Goal: Information Seeking & Learning: Find specific fact

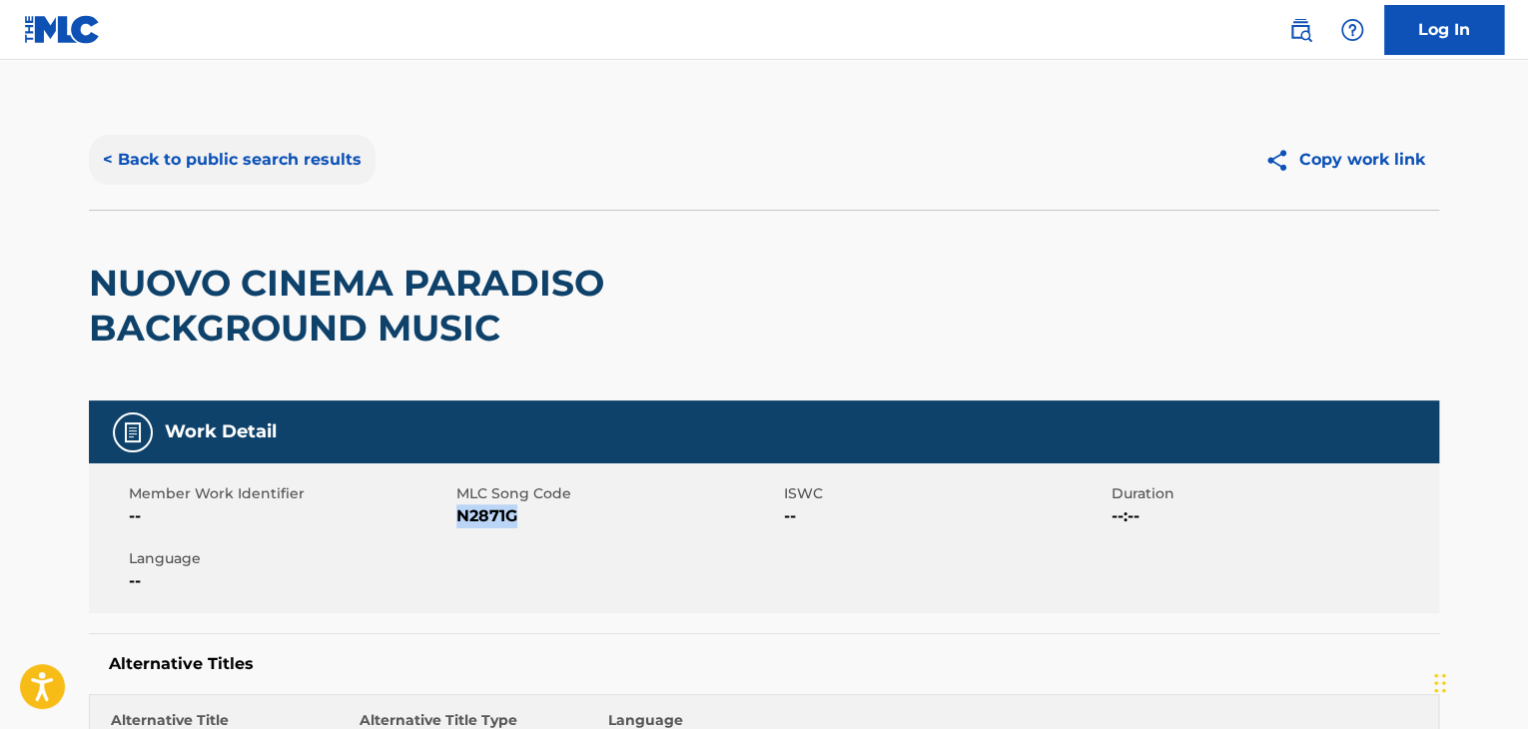
click at [321, 159] on button "< Back to public search results" at bounding box center [232, 160] width 287 height 50
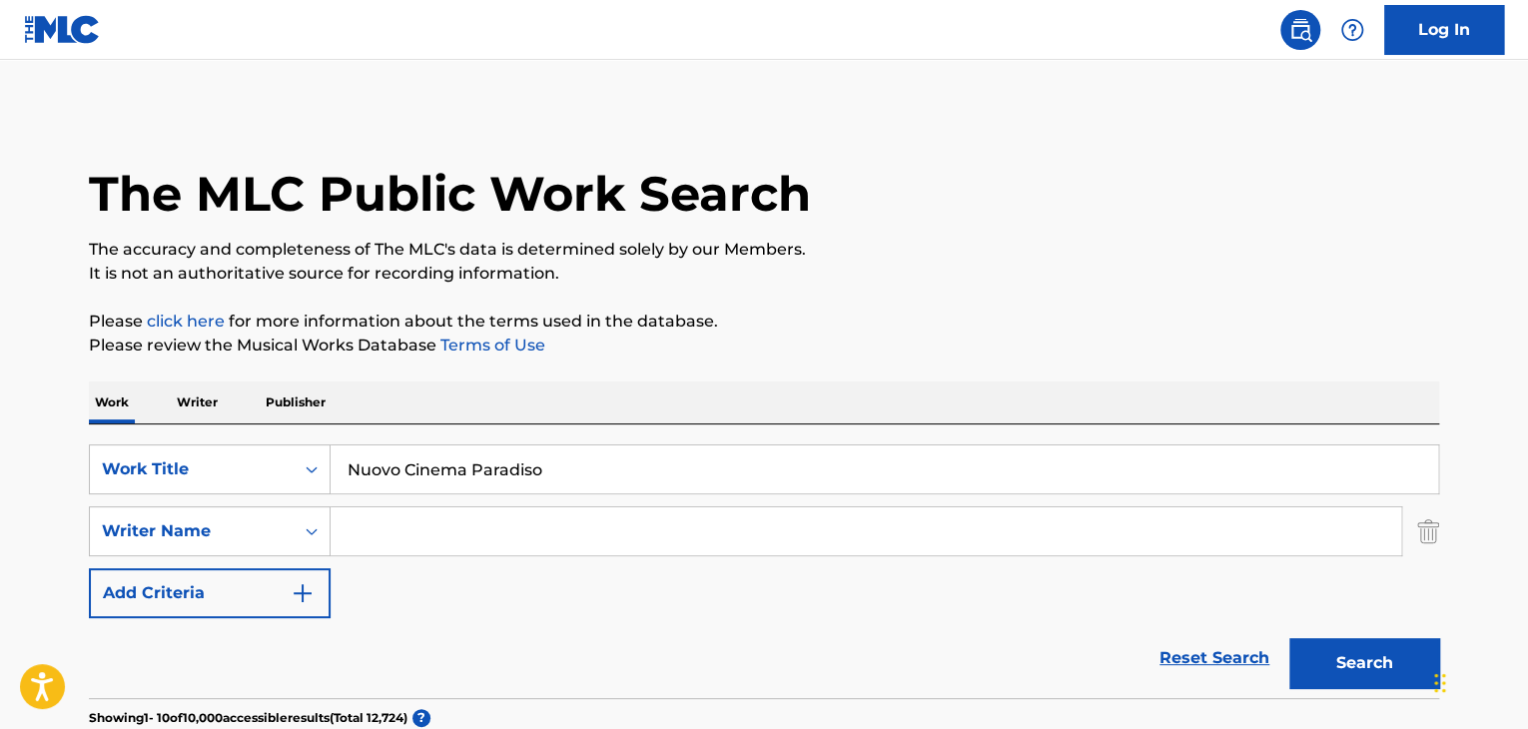
click at [672, 473] on input "Nuovo Cinema Paradiso" at bounding box center [885, 470] width 1108 height 48
paste input "1&Only"
type input "1&Only"
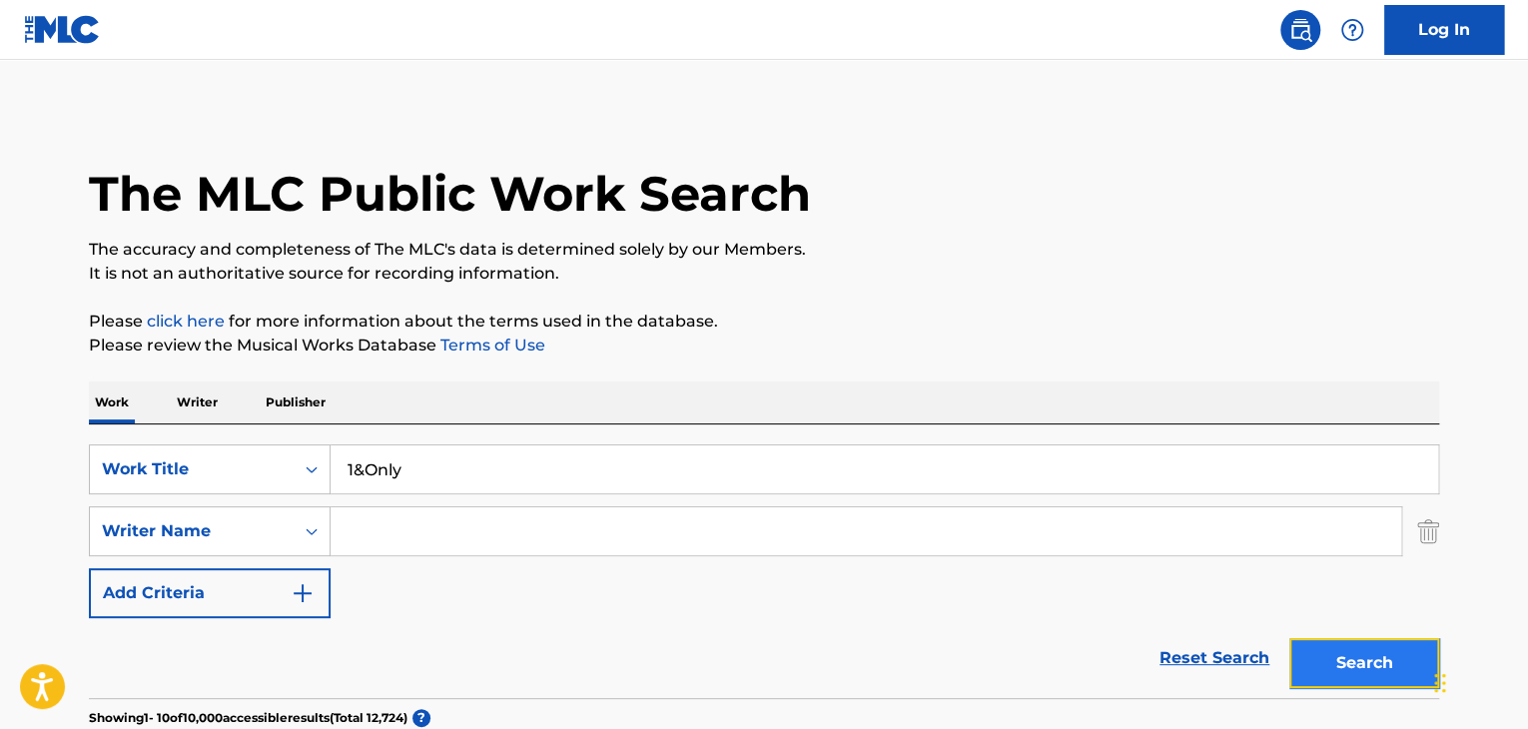
click at [1343, 674] on button "Search" at bounding box center [1365, 663] width 150 height 50
click at [636, 520] on input "Search Form" at bounding box center [866, 531] width 1071 height 48
type input "Bas"
click at [1290, 638] on button "Search" at bounding box center [1365, 663] width 150 height 50
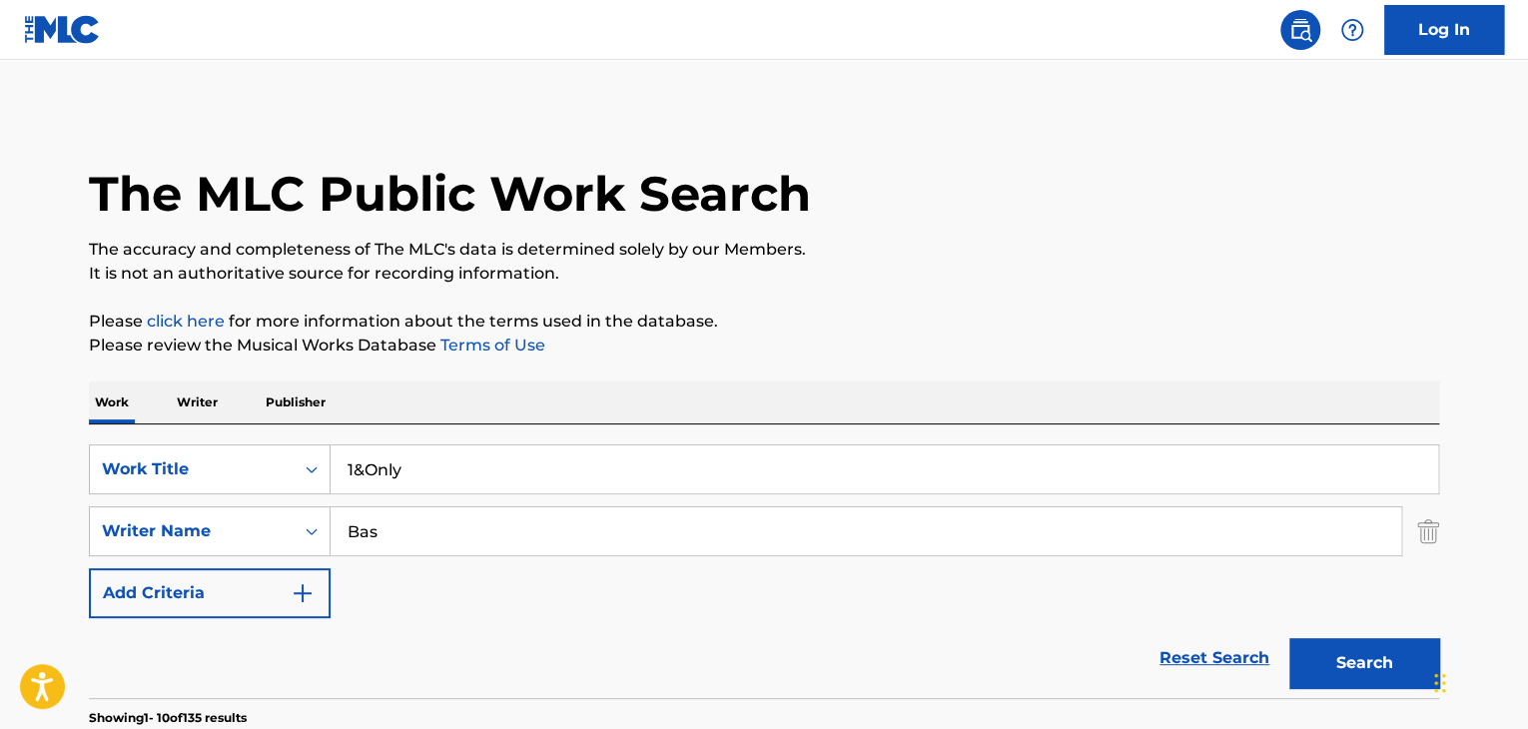
click at [415, 487] on input "1&Only" at bounding box center [885, 470] width 1108 height 48
click at [416, 487] on input "1&Only" at bounding box center [885, 470] width 1108 height 48
type input "Rain"
paste input "[PERSON_NAME]"
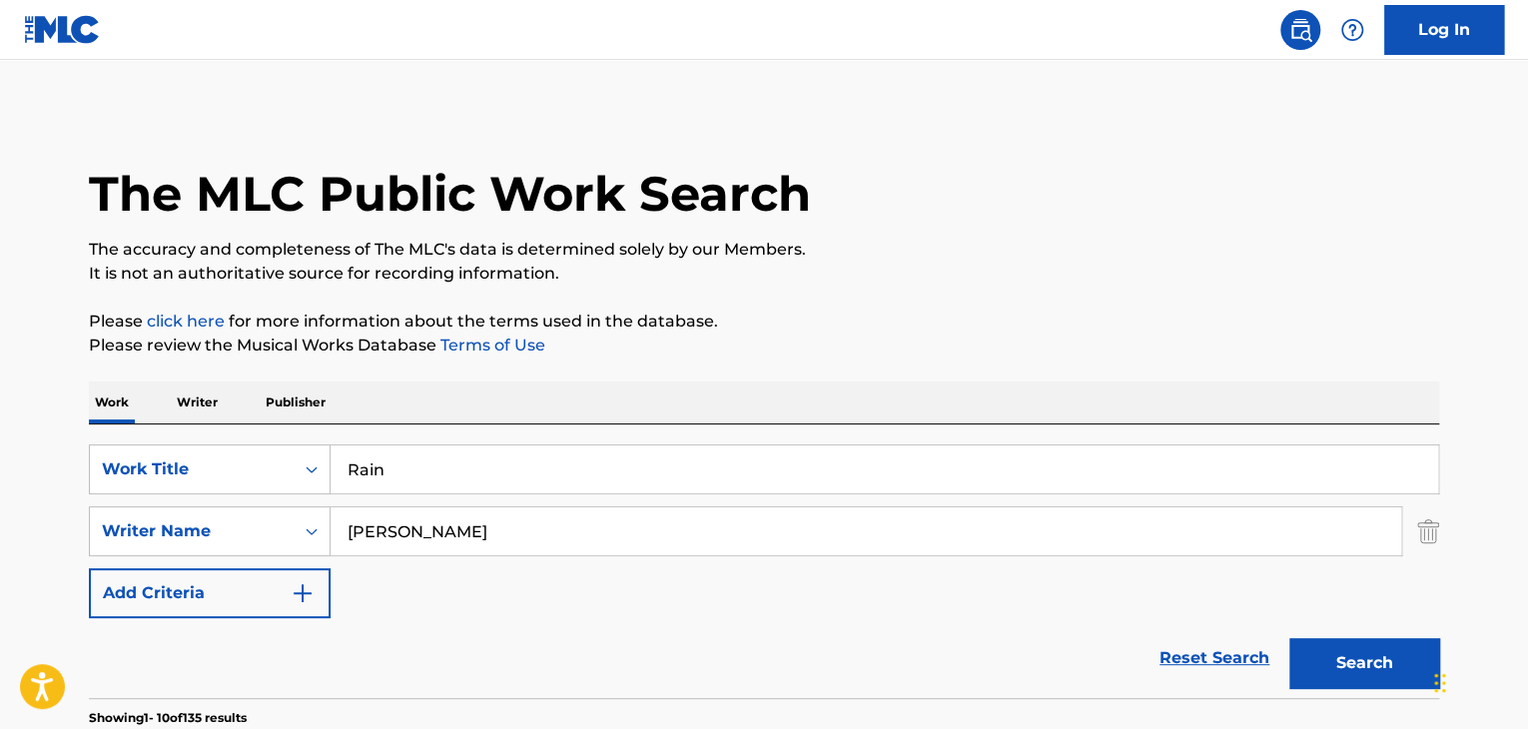
type input "[PERSON_NAME]"
click at [1290, 638] on button "Search" at bounding box center [1365, 663] width 150 height 50
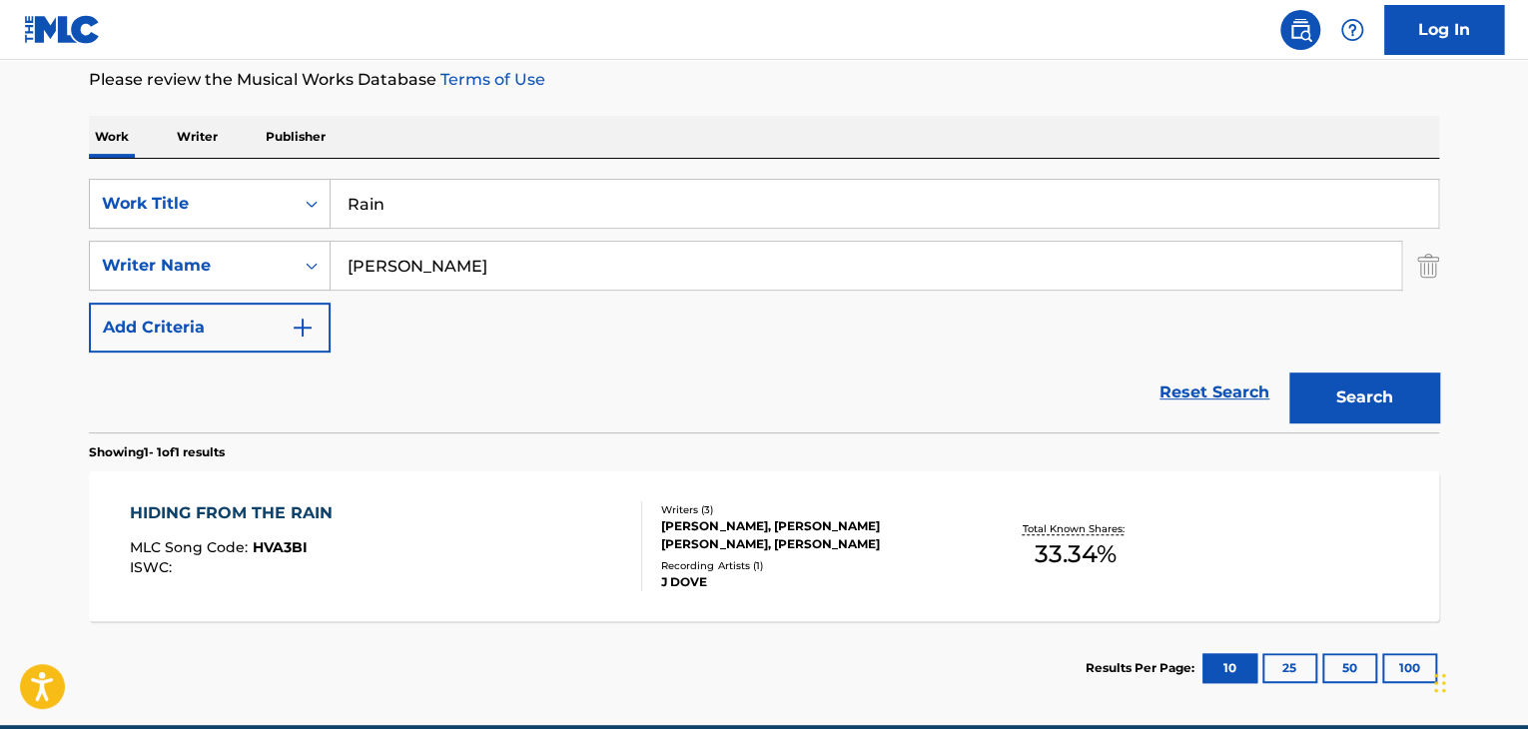
scroll to position [66, 0]
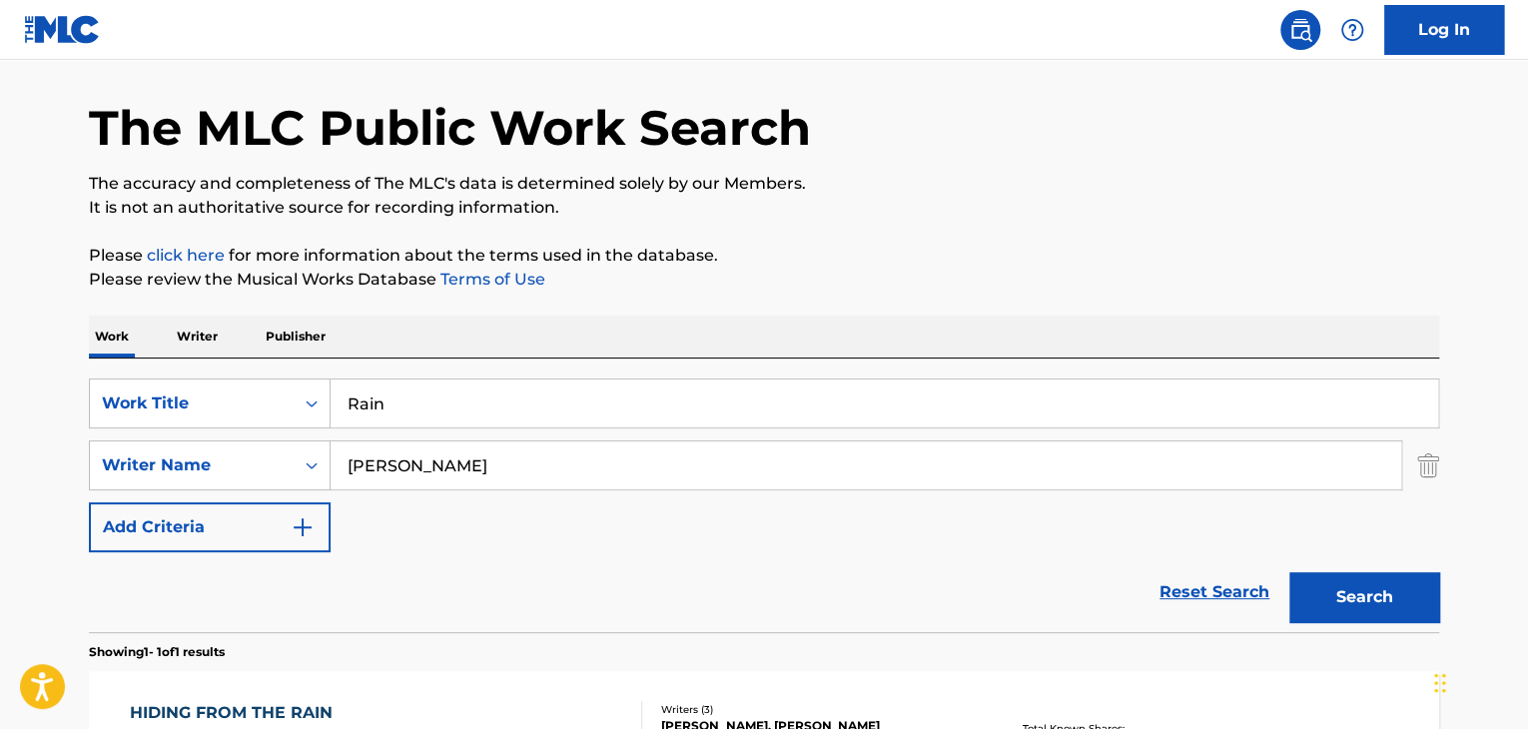
click at [559, 394] on input "Rain" at bounding box center [885, 404] width 1108 height 48
paste input "SOMEBODY LOVES ME PT. 2"
type input "SOMEBODY LOVES ME PT. 2"
type input "[PERSON_NAME]"
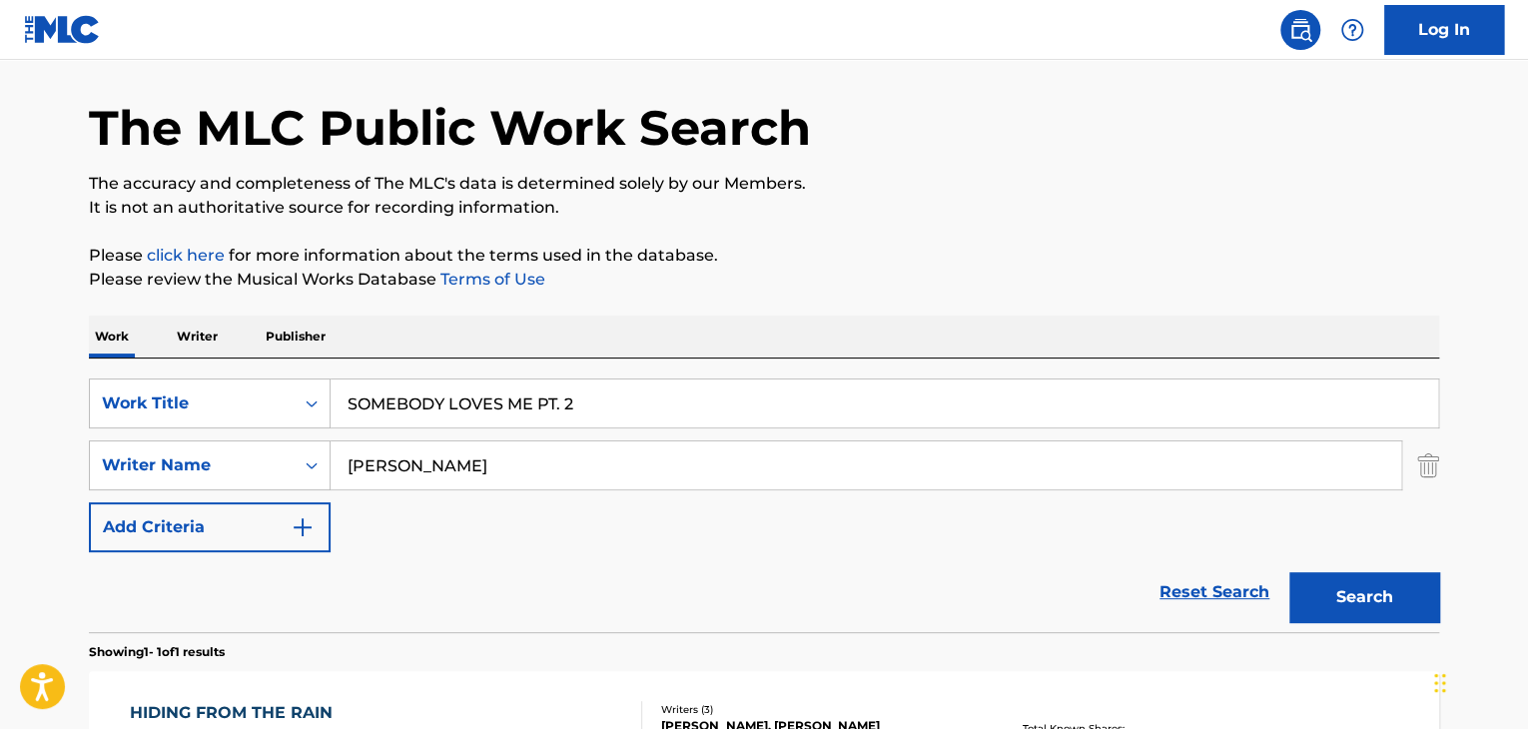
click at [1290, 572] on button "Search" at bounding box center [1365, 597] width 150 height 50
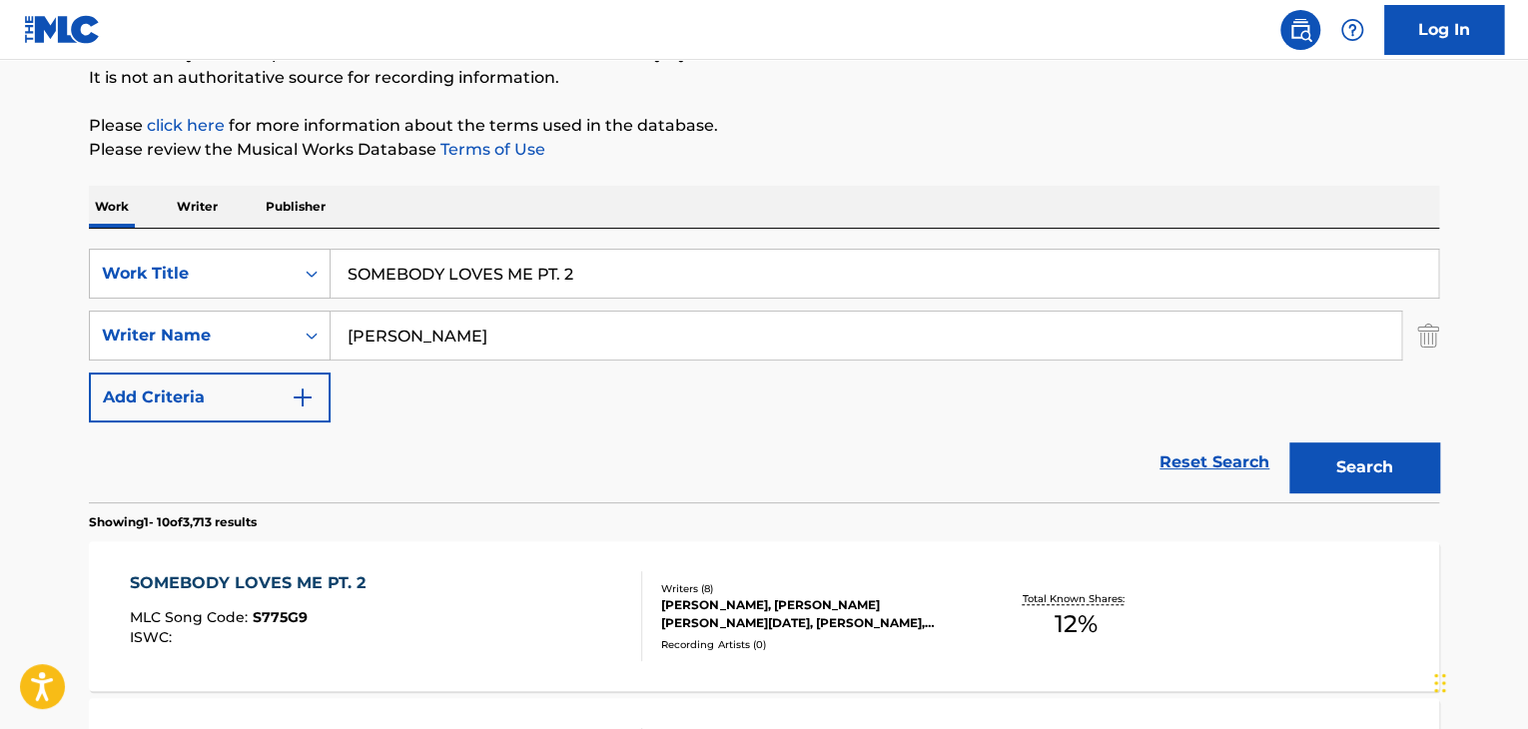
scroll to position [466, 0]
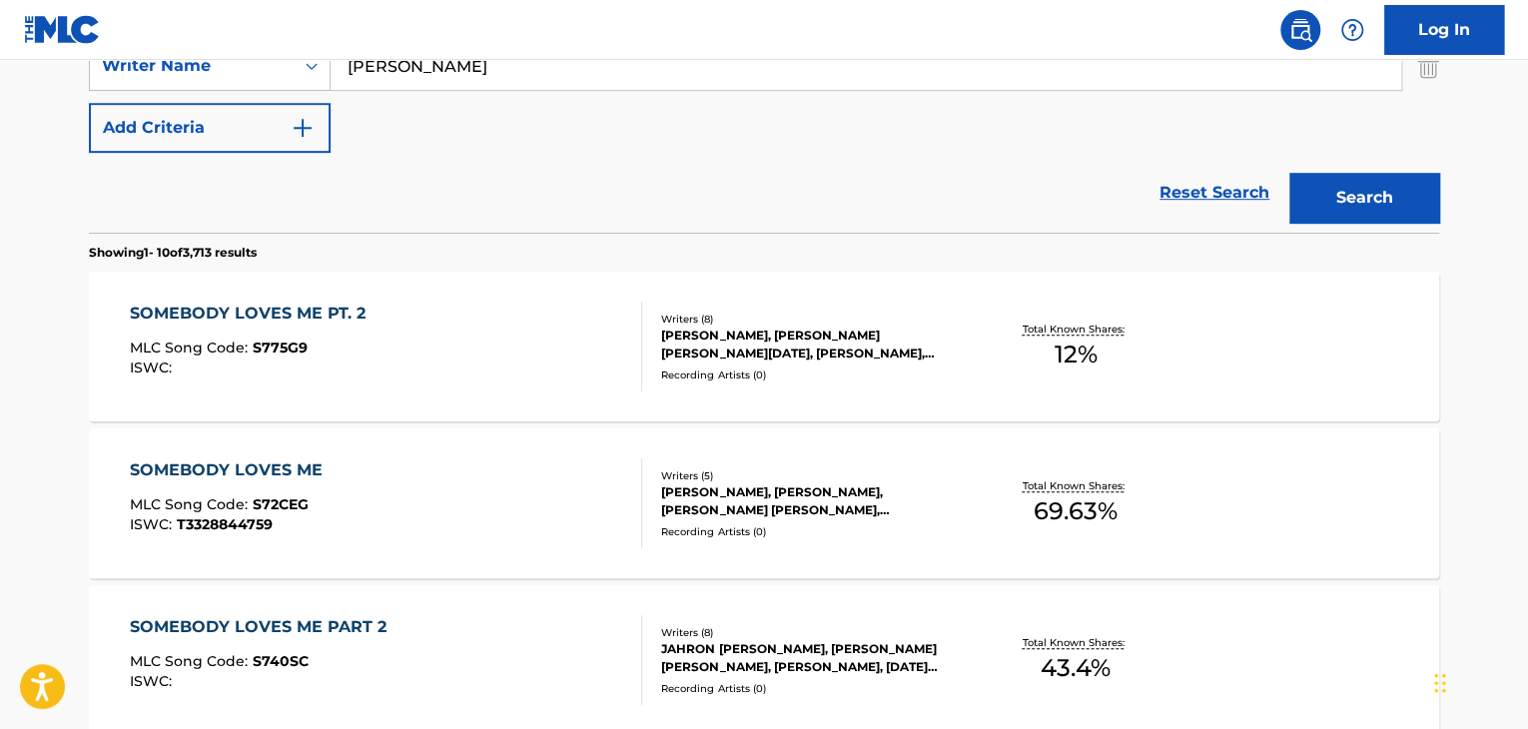
click at [341, 313] on div "SOMEBODY LOVES ME PT. 2" at bounding box center [253, 314] width 246 height 24
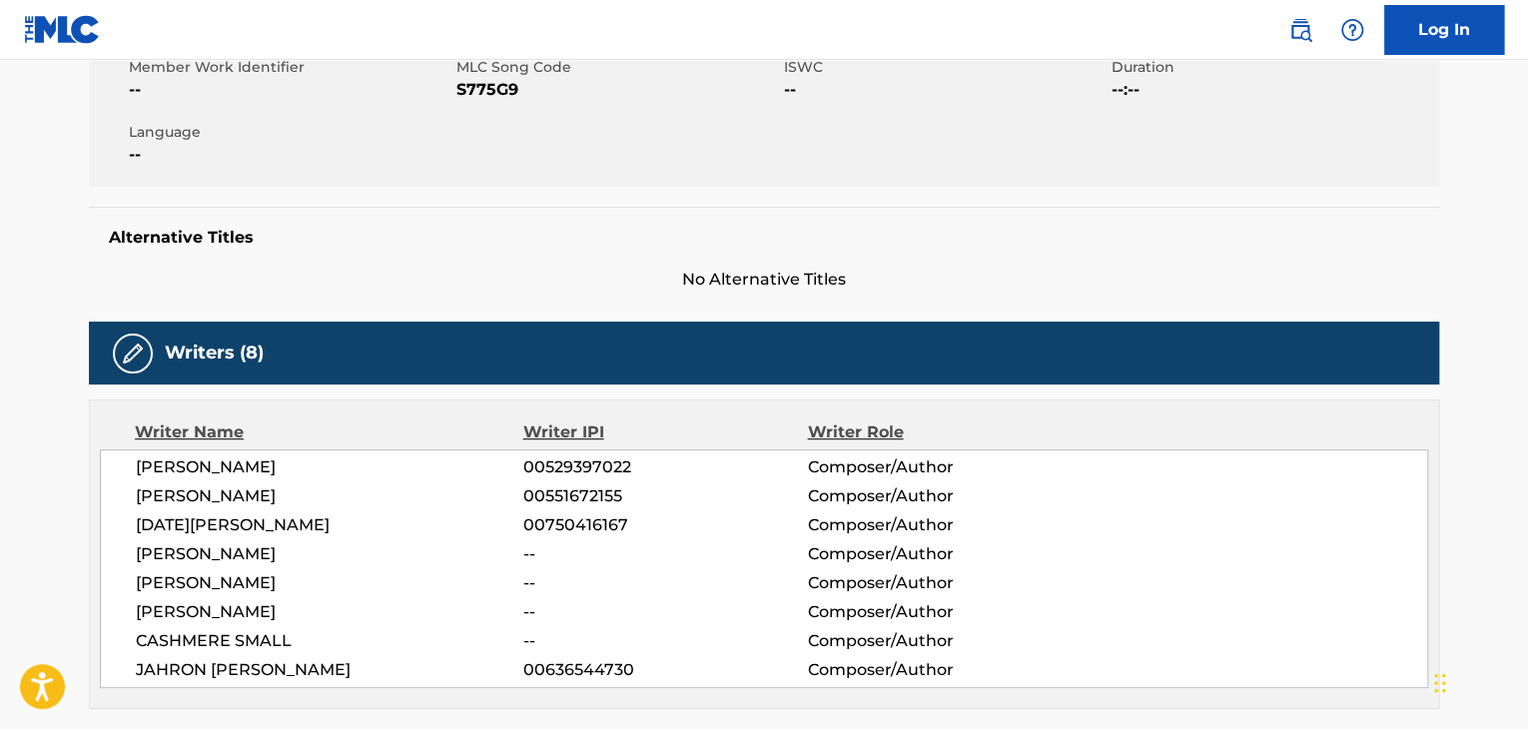
scroll to position [400, 0]
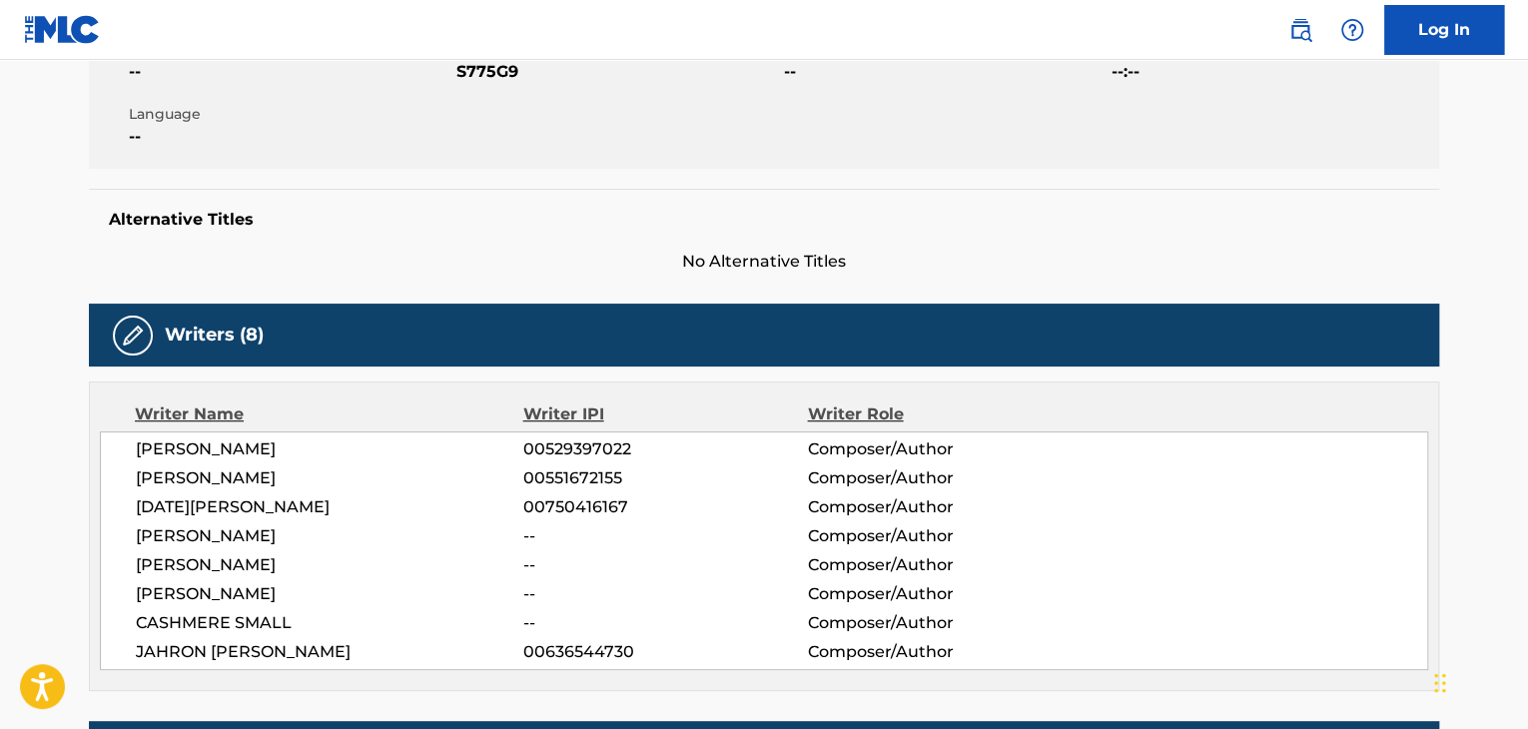
click at [327, 443] on span "[PERSON_NAME]" at bounding box center [330, 450] width 388 height 24
copy div "[PERSON_NAME]"
click at [244, 476] on span "[PERSON_NAME]" at bounding box center [330, 479] width 388 height 24
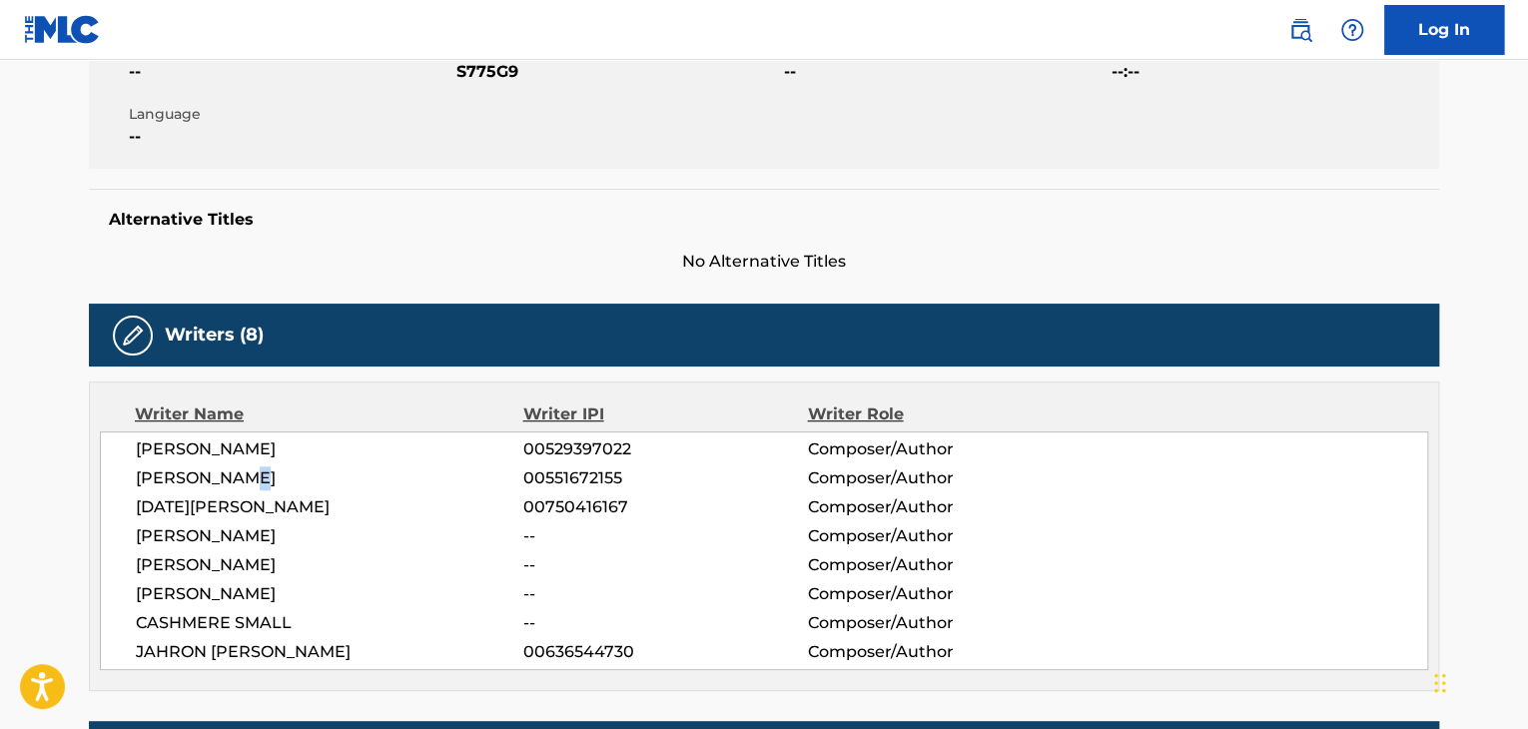
click at [244, 476] on span "[PERSON_NAME]" at bounding box center [330, 479] width 388 height 24
copy div "[PERSON_NAME]"
click at [235, 519] on div "[PERSON_NAME] 00529397022 Composer/Author [PERSON_NAME] 00551672155 Composer/Au…" at bounding box center [764, 551] width 1329 height 239
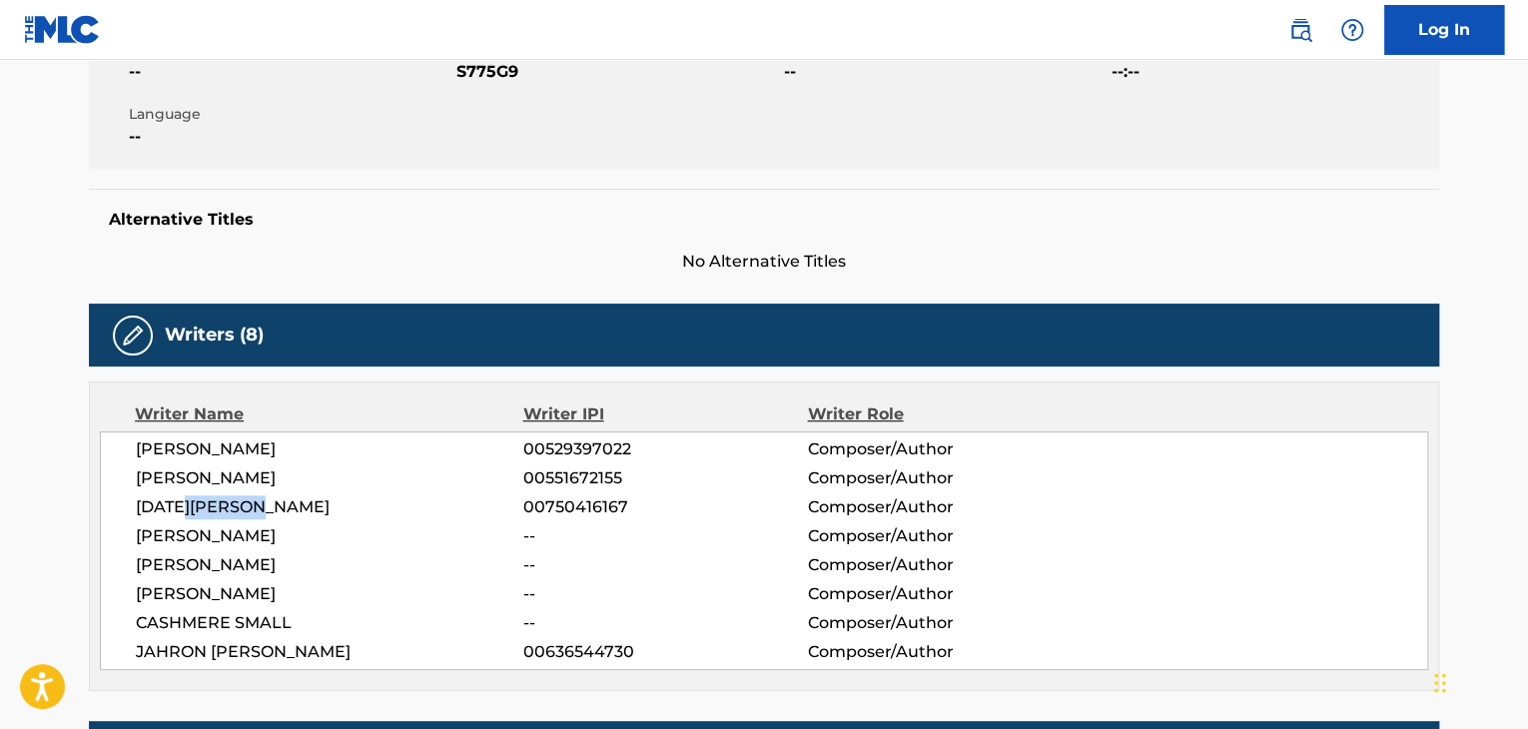
click at [235, 519] on div "[PERSON_NAME] 00529397022 Composer/Author [PERSON_NAME] 00551672155 Composer/Au…" at bounding box center [764, 551] width 1329 height 239
copy div "[DATE][PERSON_NAME]"
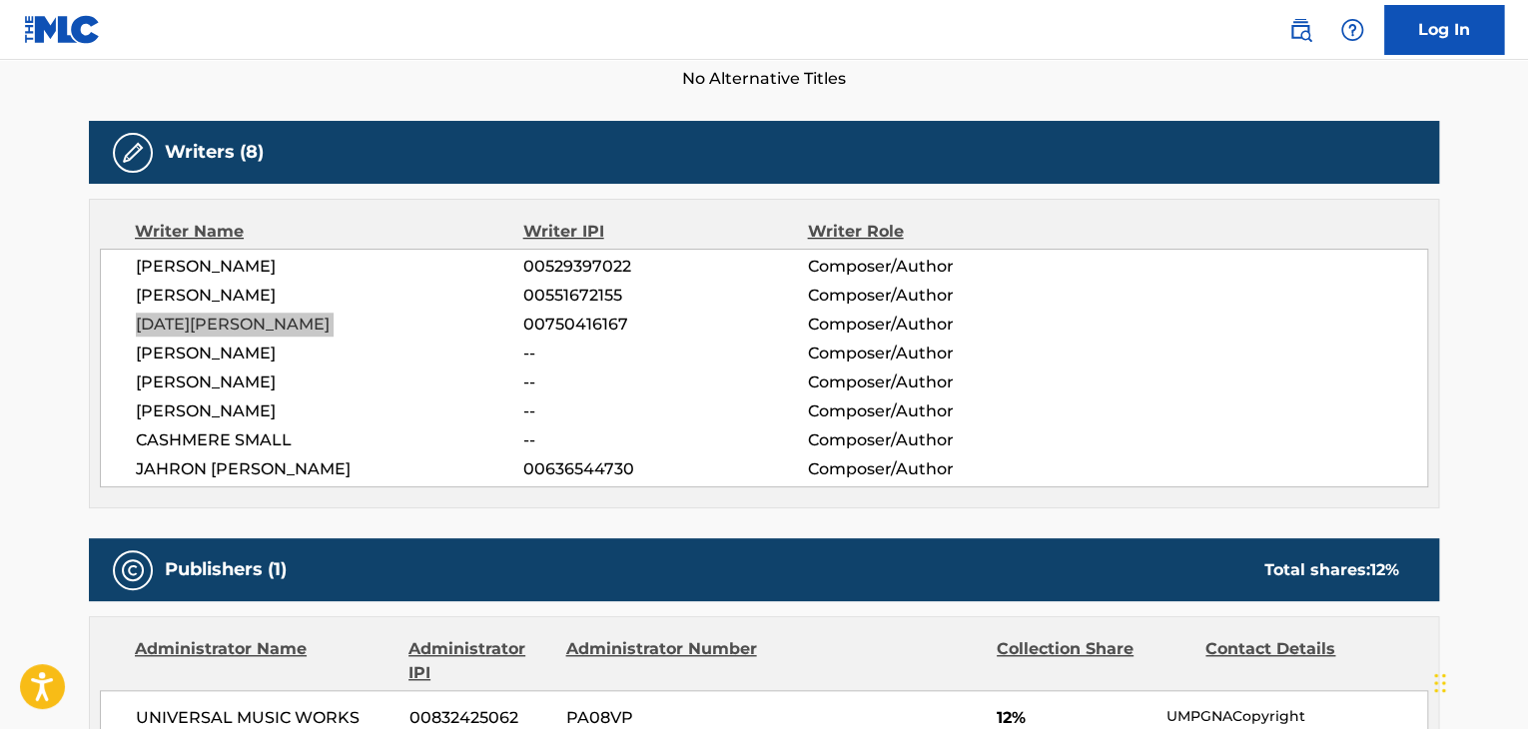
scroll to position [599, 0]
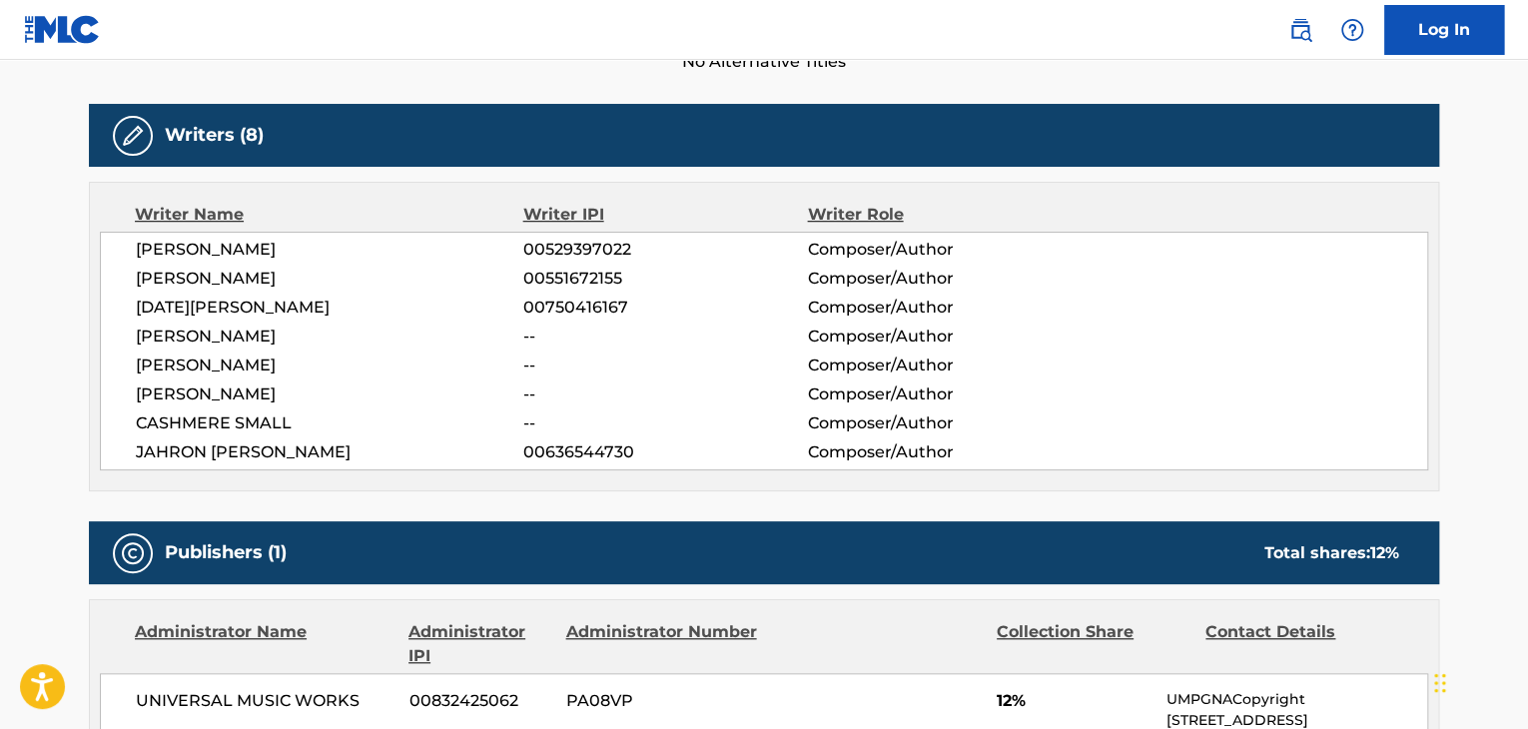
click at [258, 337] on span "[PERSON_NAME]" at bounding box center [330, 337] width 388 height 24
copy div "[PERSON_NAME]"
click at [244, 361] on span "[PERSON_NAME]" at bounding box center [330, 366] width 388 height 24
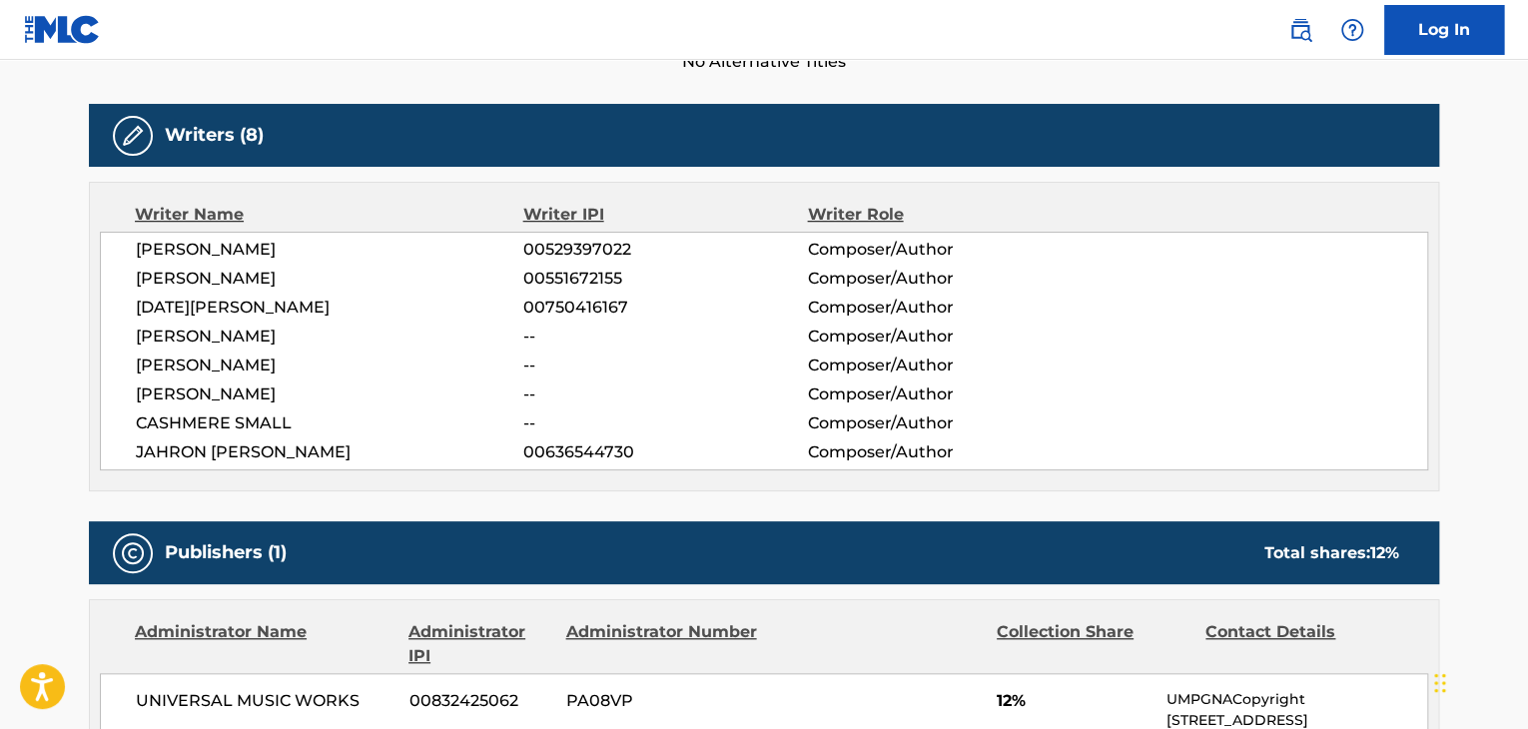
click at [244, 361] on span "[PERSON_NAME]" at bounding box center [330, 366] width 388 height 24
copy div "[PERSON_NAME]"
click at [312, 453] on span "JAHRON [PERSON_NAME]" at bounding box center [330, 453] width 388 height 24
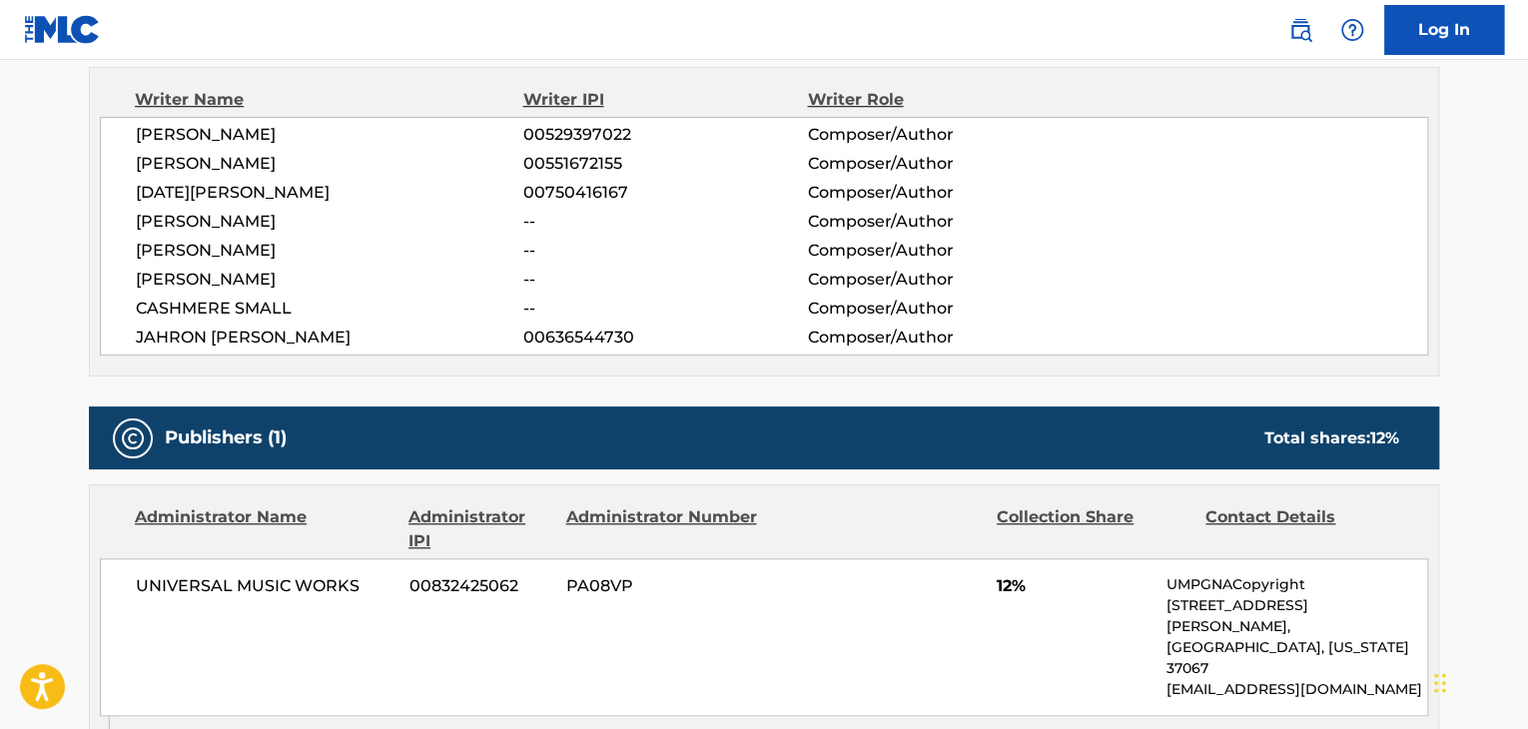
scroll to position [1070, 0]
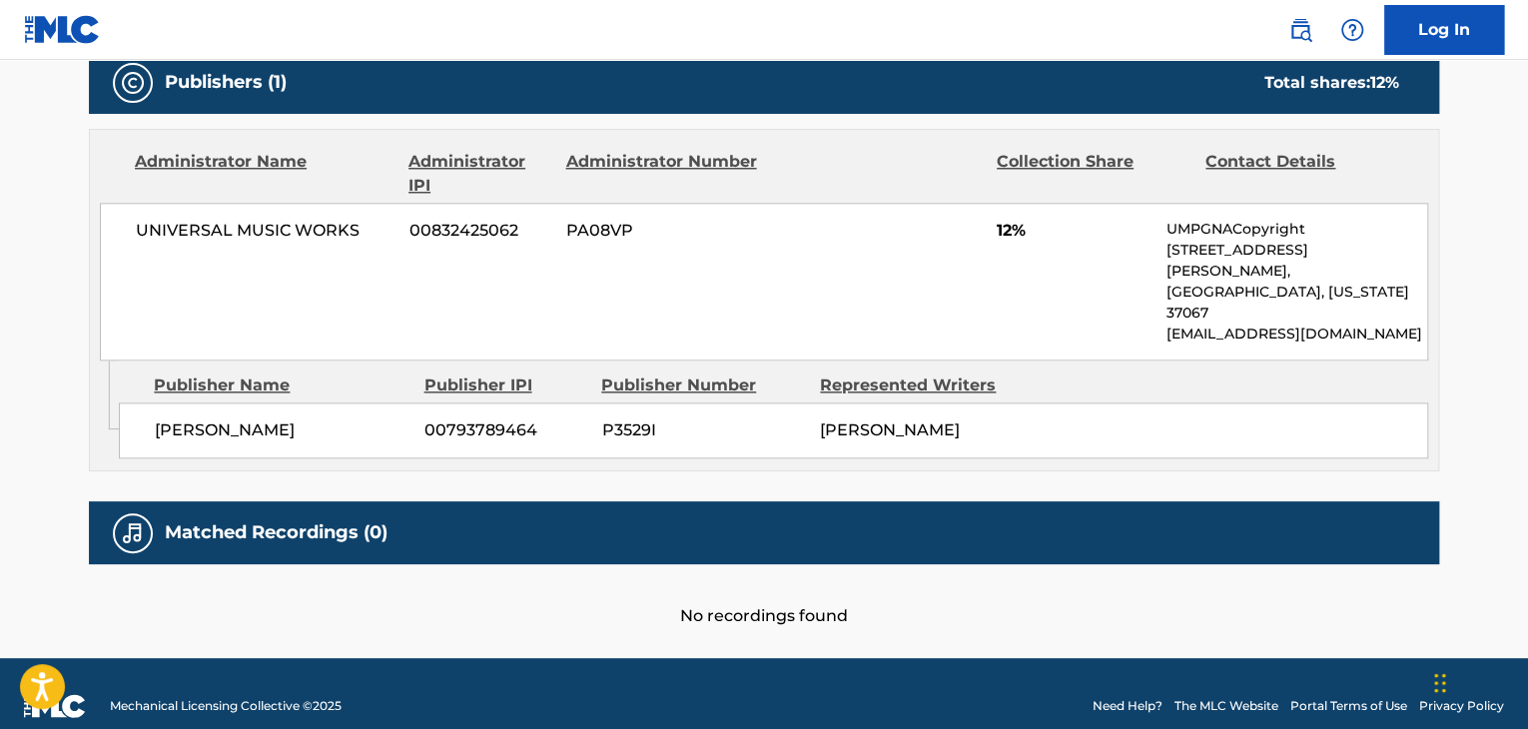
click at [215, 419] on span "[PERSON_NAME]" at bounding box center [282, 431] width 255 height 24
copy div "[PERSON_NAME]"
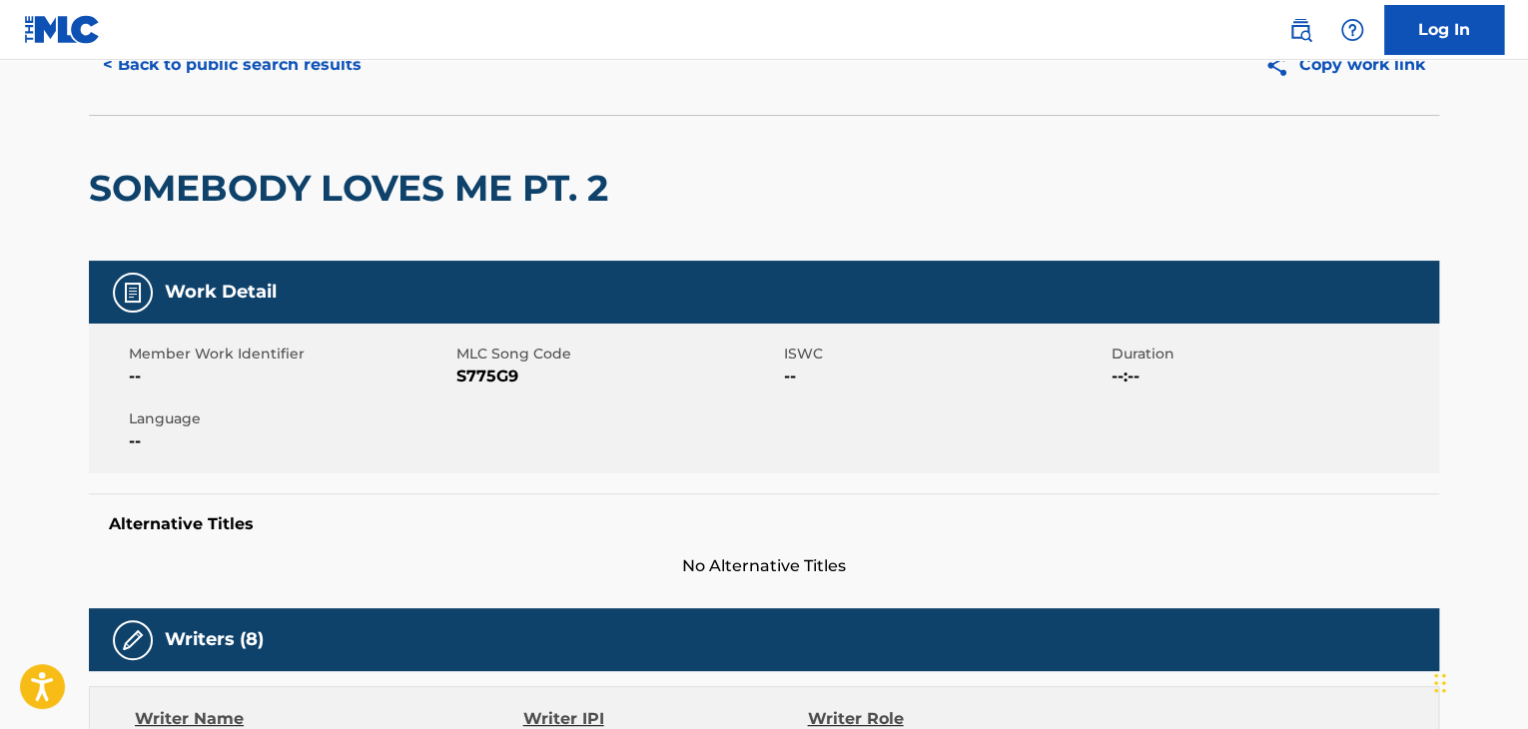
scroll to position [0, 0]
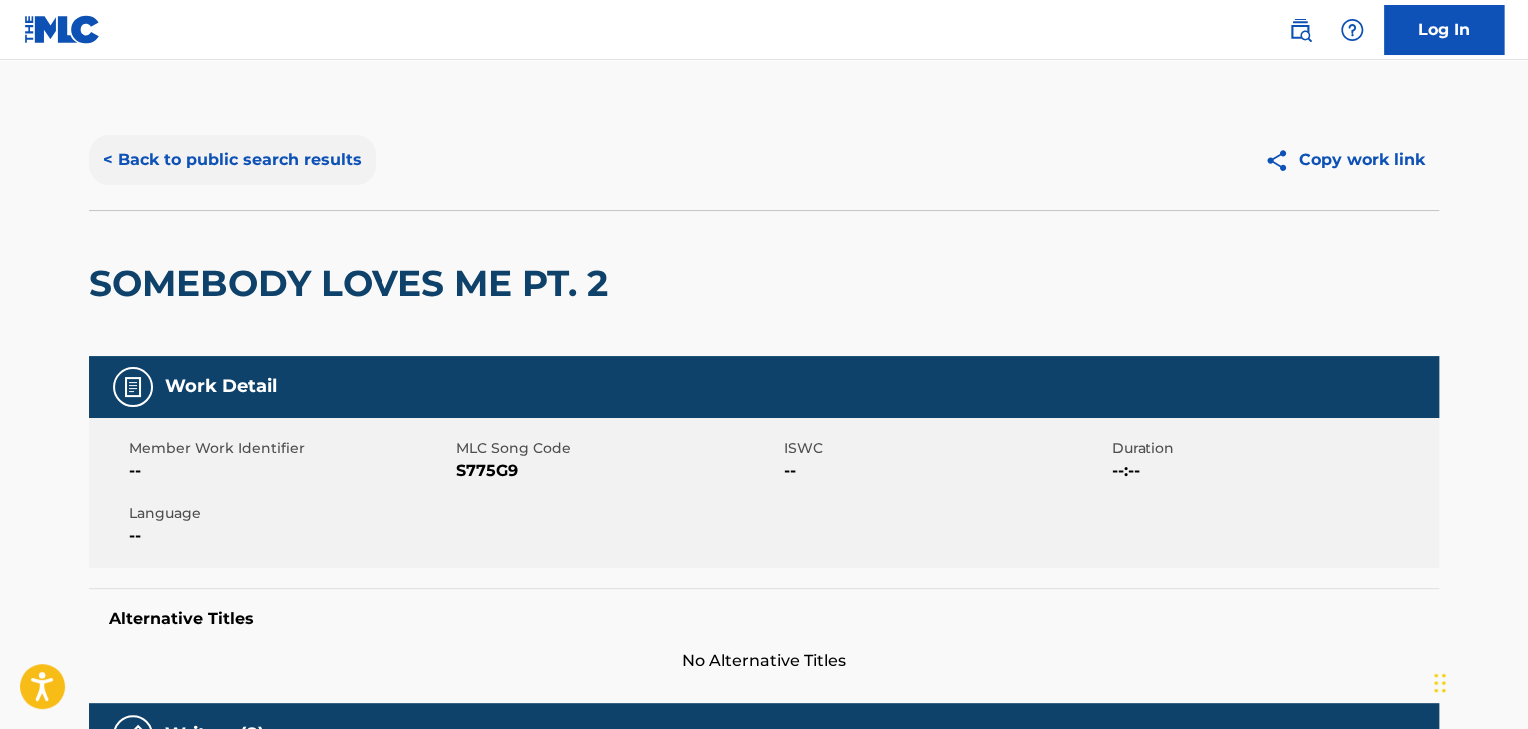
click at [312, 150] on button "< Back to public search results" at bounding box center [232, 160] width 287 height 50
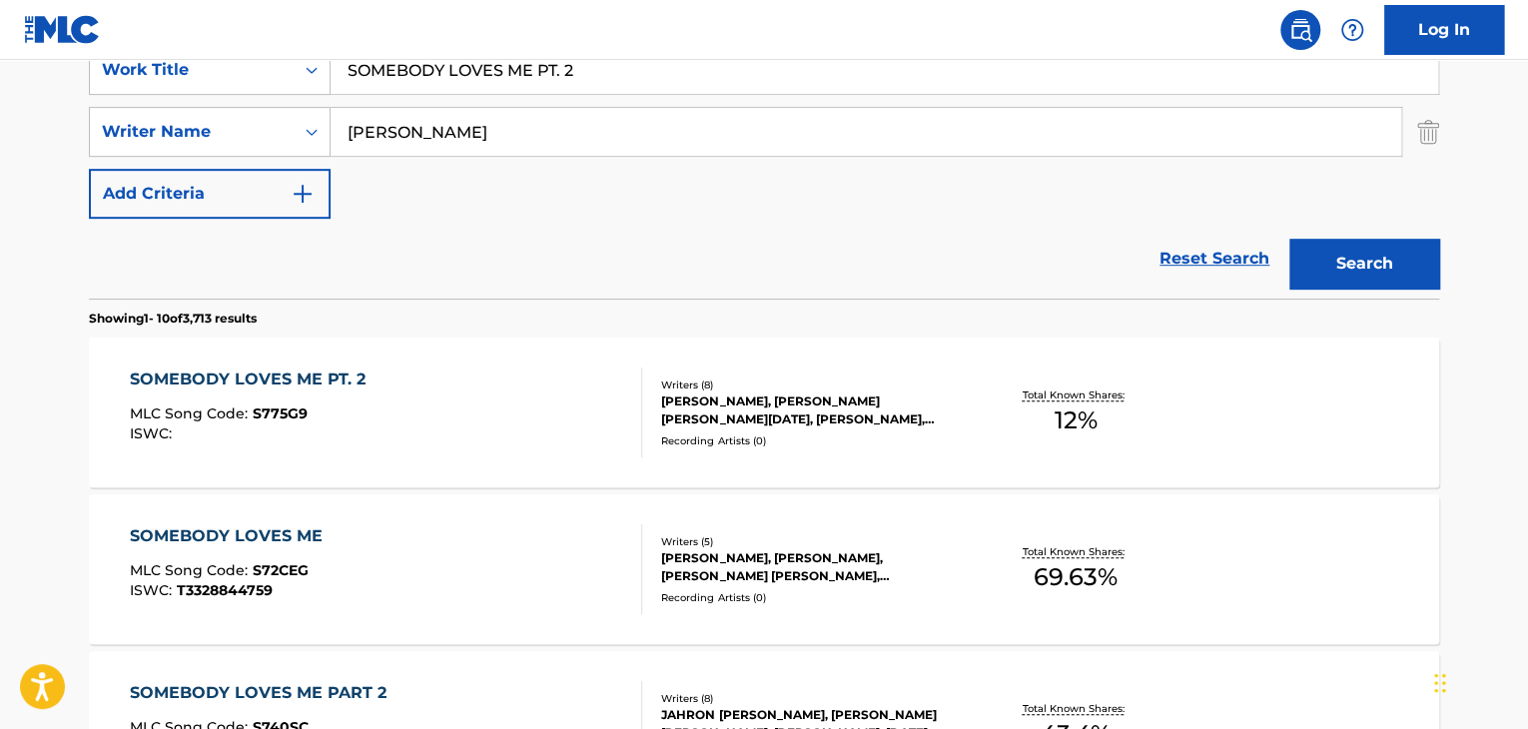
scroll to position [180, 0]
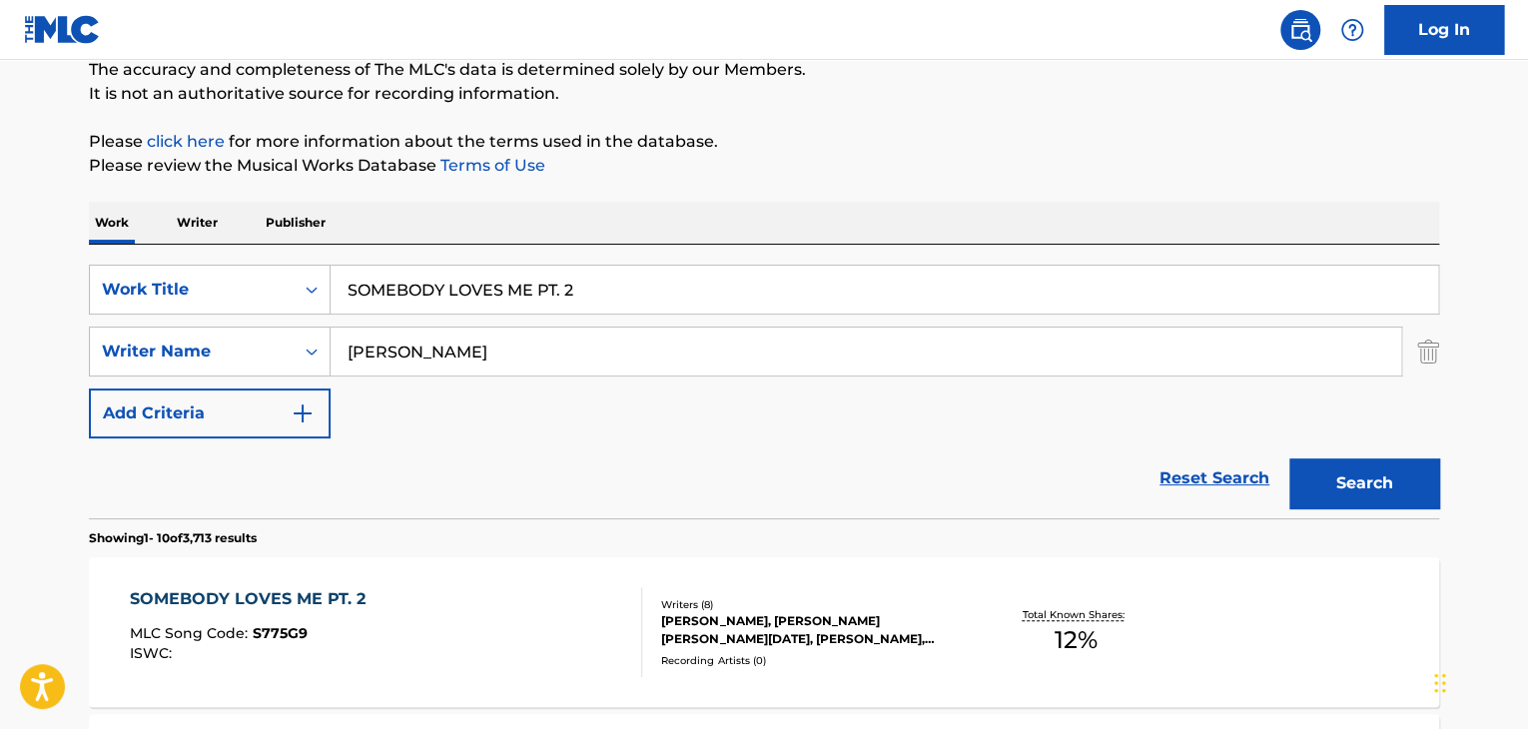
click at [442, 289] on input "SOMEBODY LOVES ME PT. 2" at bounding box center [885, 290] width 1108 height 48
paste input "Wonderful"
type input "Wonderful"
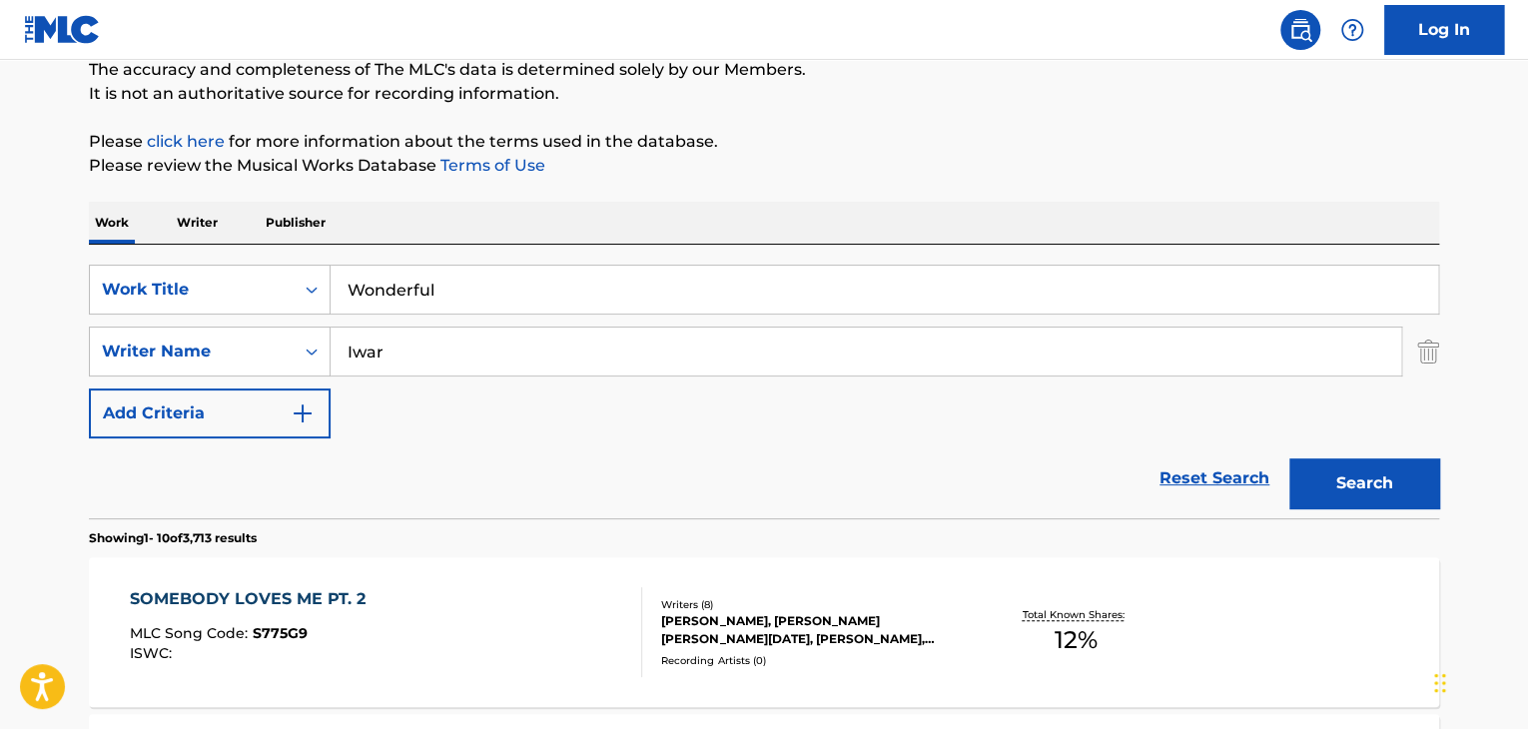
type input "Iwar"
click at [1290, 459] on button "Search" at bounding box center [1365, 484] width 150 height 50
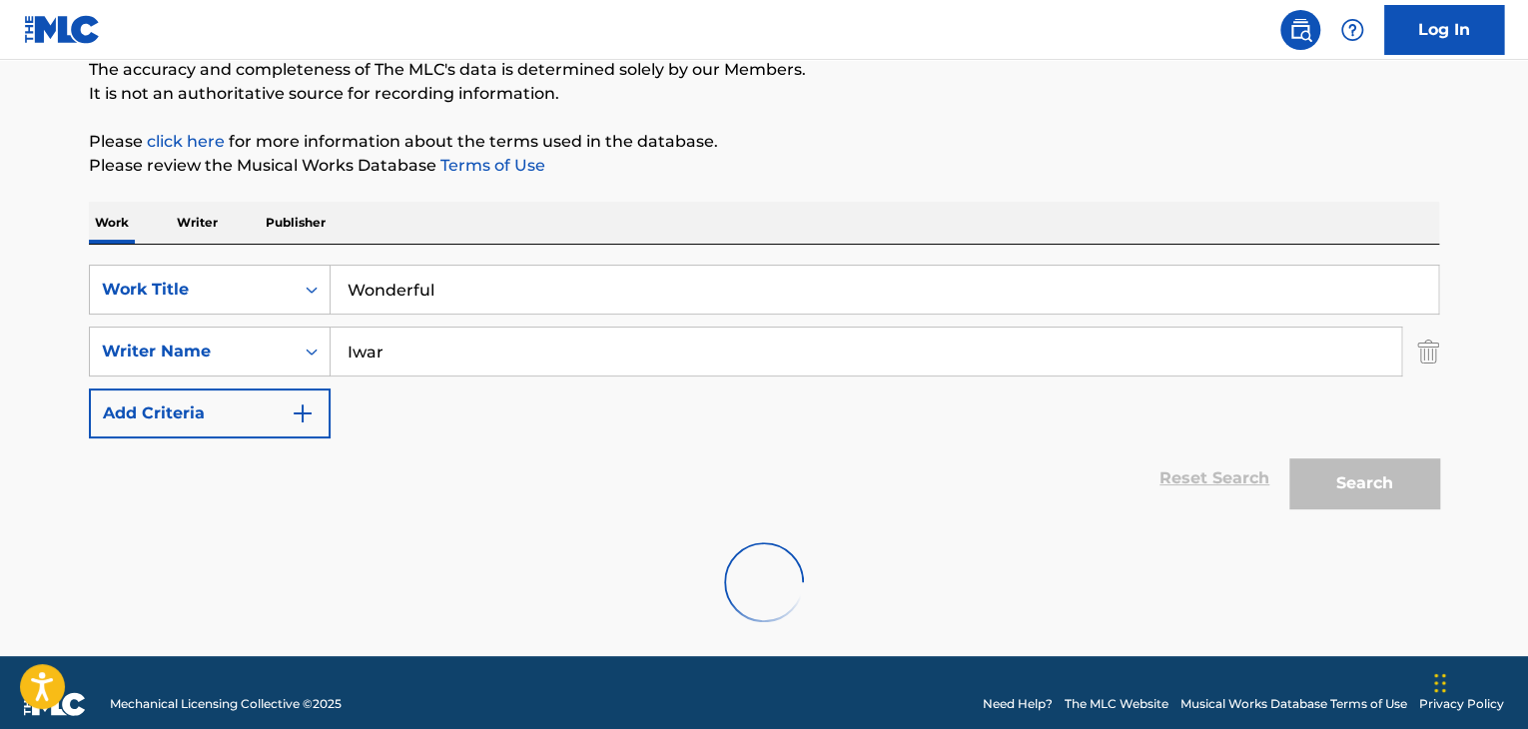
scroll to position [138, 0]
